Goal: Task Accomplishment & Management: Manage account settings

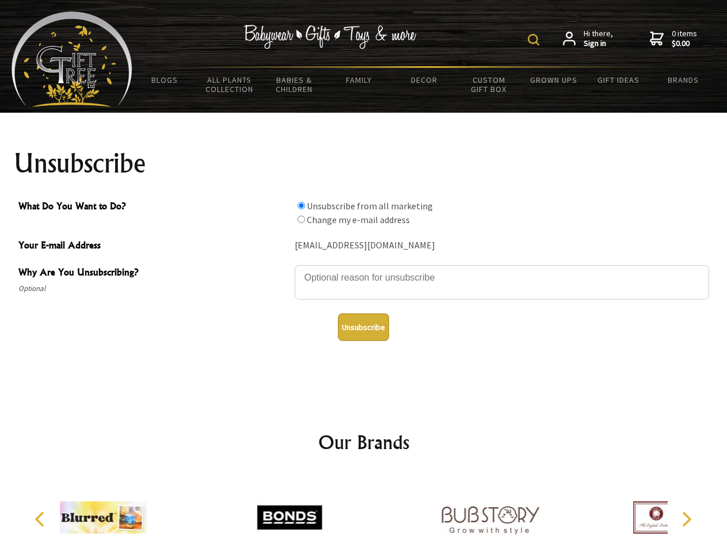
click at [535, 40] on img at bounding box center [534, 40] width 12 height 12
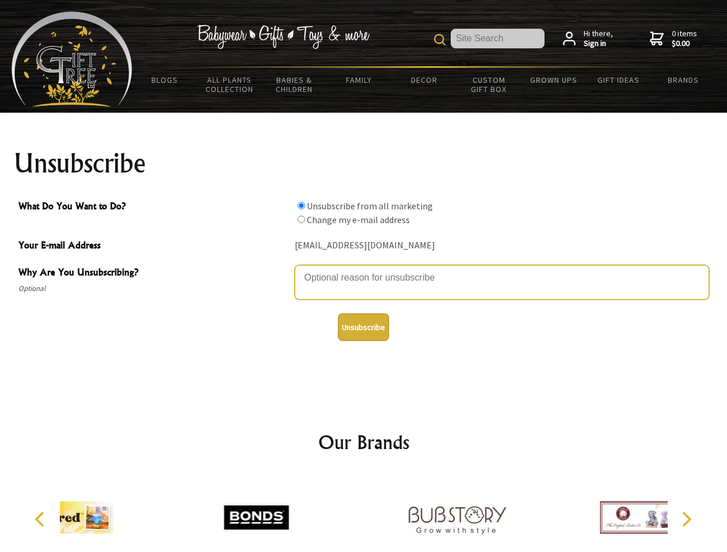
click at [364, 269] on textarea "Why Are You Unsubscribing?" at bounding box center [502, 282] width 414 height 35
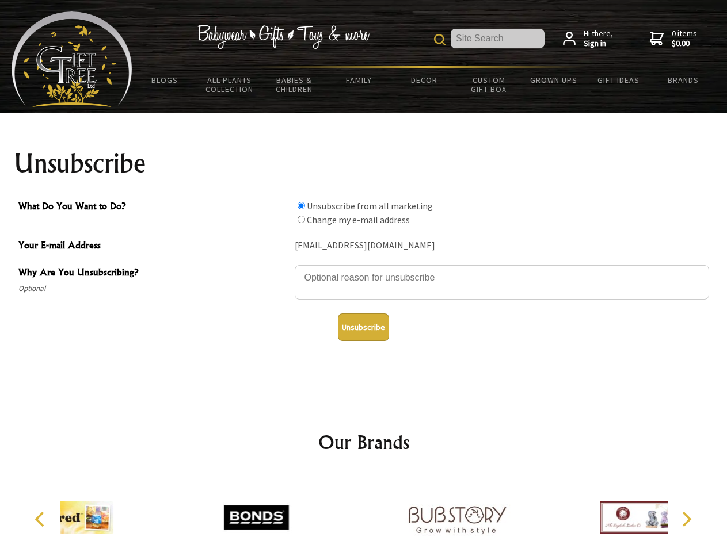
click at [301, 205] on input "What Do You Want to Do?" at bounding box center [300, 205] width 7 height 7
click at [301, 219] on input "What Do You Want to Do?" at bounding box center [300, 219] width 7 height 7
click at [363, 327] on button "Unsubscribe" at bounding box center [363, 328] width 51 height 28
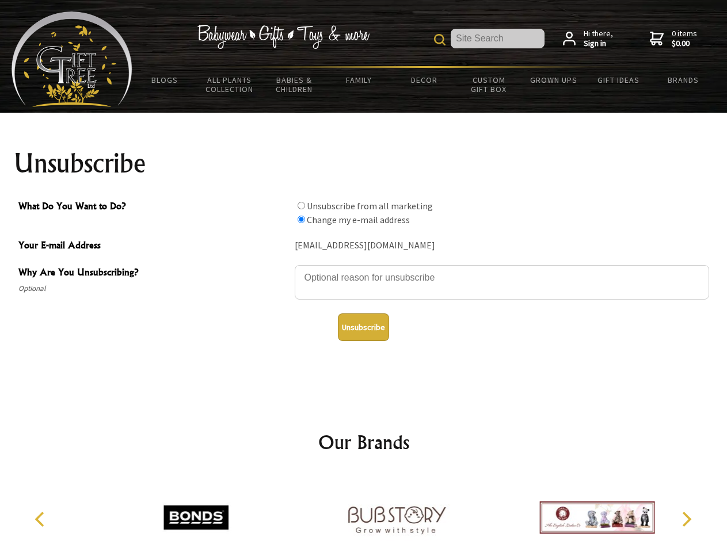
radio input "true"
click at [364, 513] on img at bounding box center [396, 518] width 115 height 86
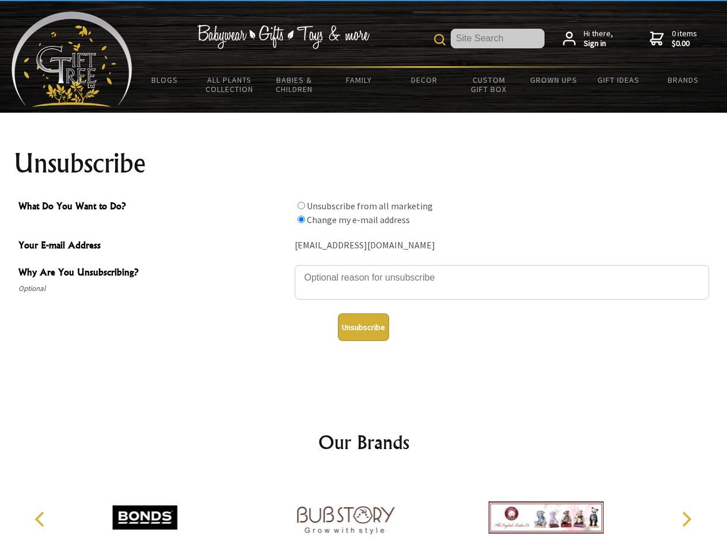
click at [41, 520] on icon "Previous" at bounding box center [40, 519] width 15 height 15
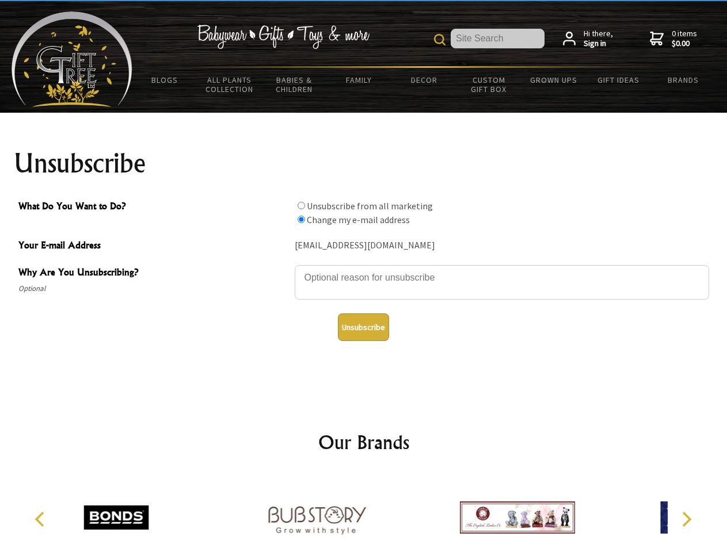
click at [686, 520] on icon "Next" at bounding box center [685, 519] width 15 height 15
